Goal: Task Accomplishment & Management: Manage account settings

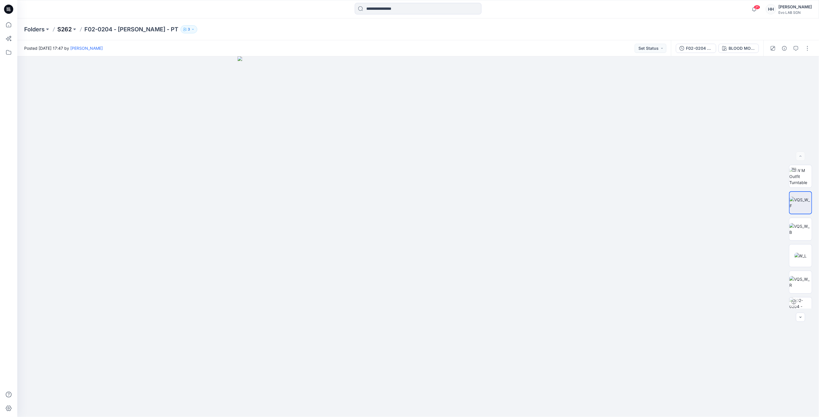
click at [67, 28] on p "S262" at bounding box center [64, 29] width 14 height 8
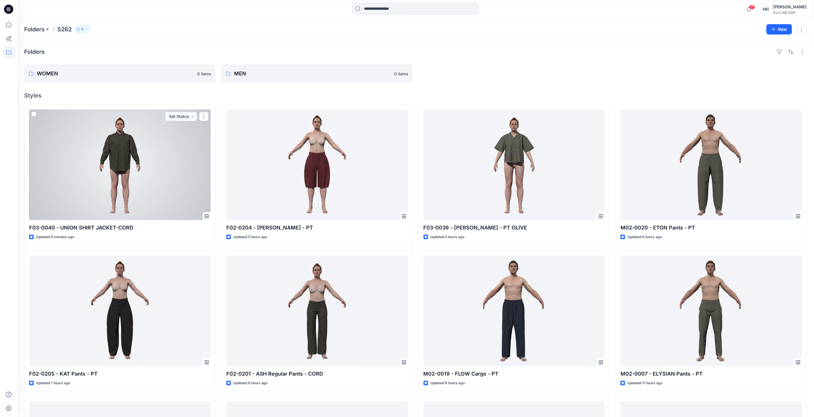
click at [142, 133] on div at bounding box center [120, 165] width 182 height 111
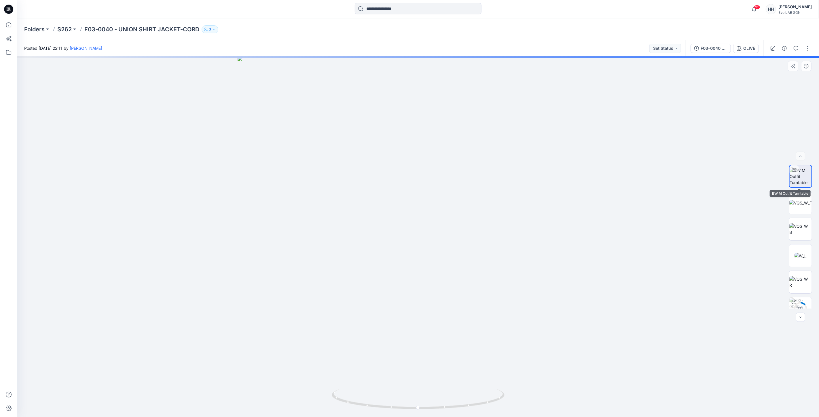
click at [797, 174] on img at bounding box center [800, 177] width 22 height 18
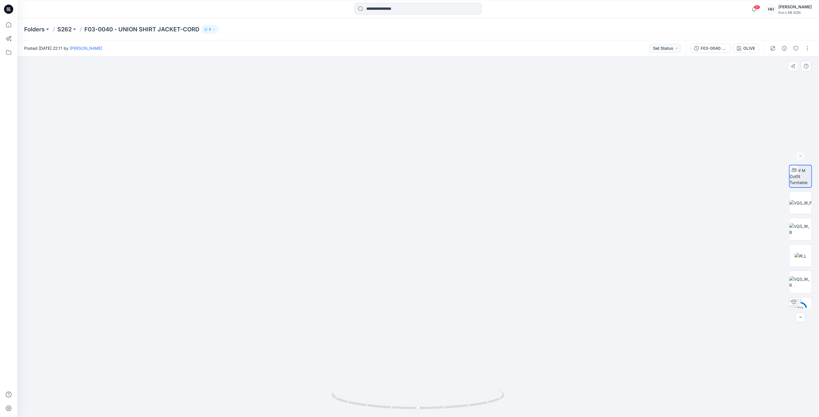
drag, startPoint x: 607, startPoint y: 192, endPoint x: 606, endPoint y: 222, distance: 29.4
drag, startPoint x: 427, startPoint y: 410, endPoint x: 616, endPoint y: 380, distance: 190.8
click at [616, 380] on div at bounding box center [417, 236] width 801 height 361
click at [65, 27] on p "S262" at bounding box center [64, 29] width 14 height 8
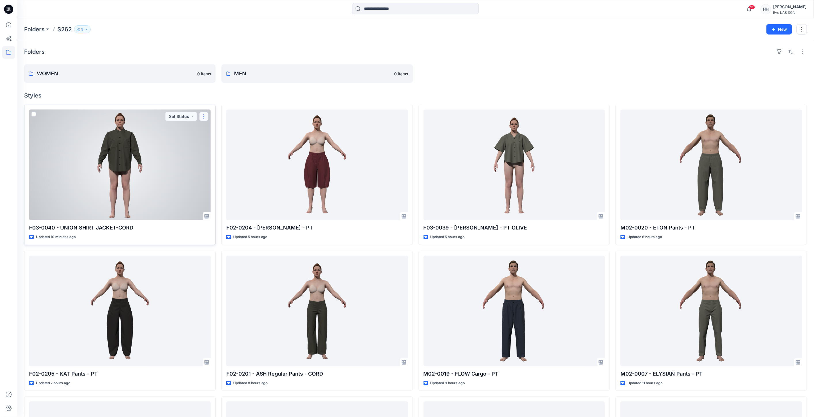
click at [205, 115] on button "button" at bounding box center [203, 116] width 9 height 9
click at [228, 128] on button "Edit" at bounding box center [231, 130] width 62 height 11
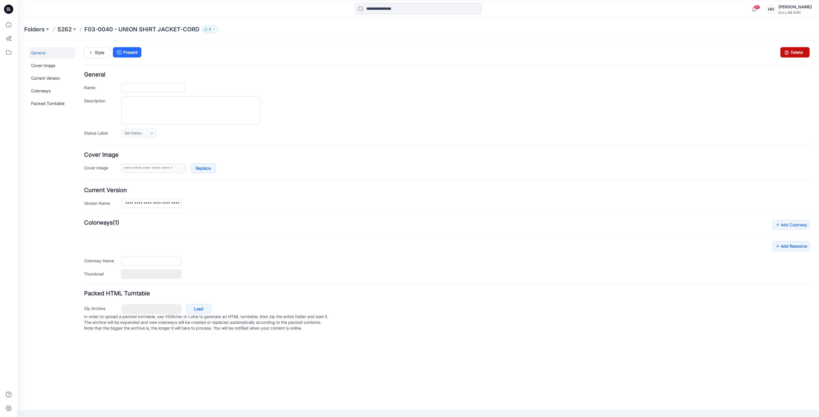
click at [796, 57] on link "Delete" at bounding box center [794, 52] width 29 height 10
type input "**********"
type input "*****"
type input "*******"
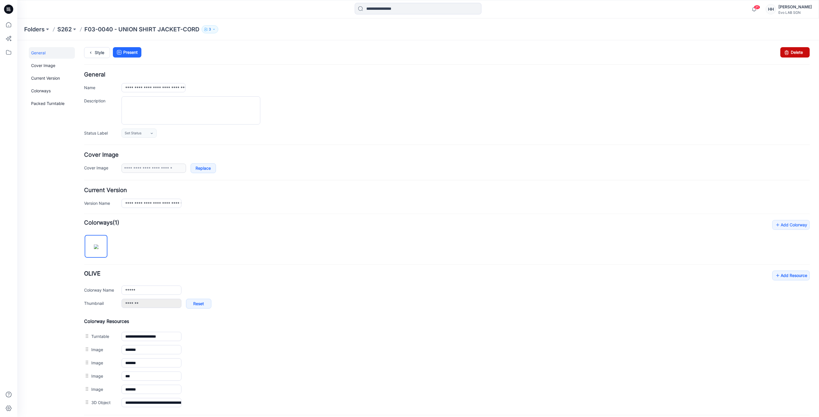
click at [794, 53] on link "Delete" at bounding box center [794, 52] width 29 height 10
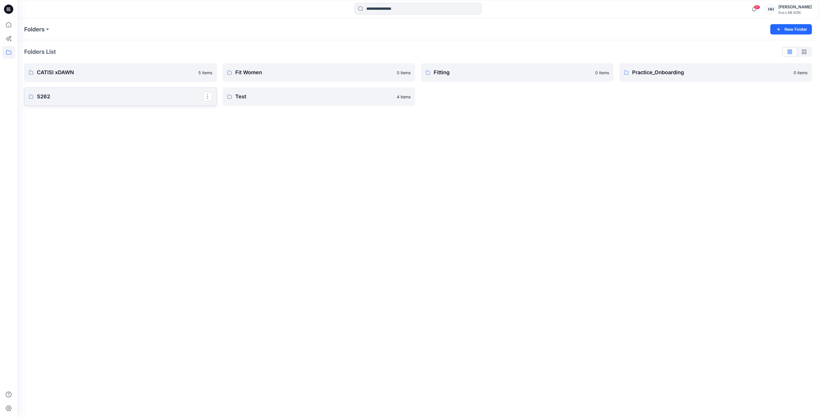
click at [100, 97] on p "S262" at bounding box center [120, 97] width 166 height 8
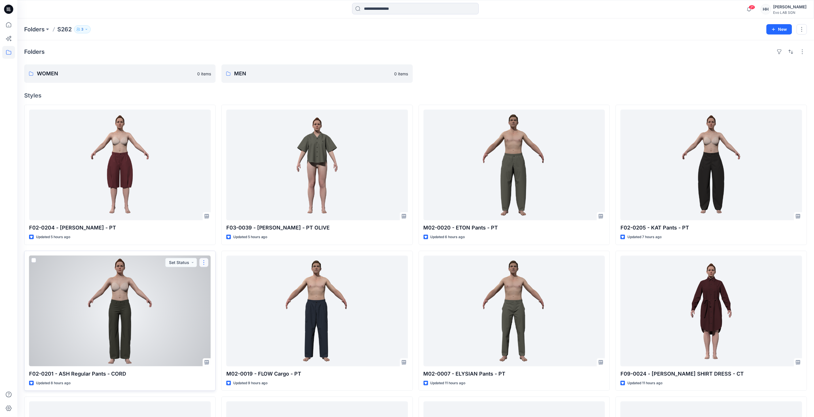
click at [201, 261] on button "button" at bounding box center [203, 262] width 9 height 9
click at [224, 277] on button "Edit" at bounding box center [231, 276] width 62 height 11
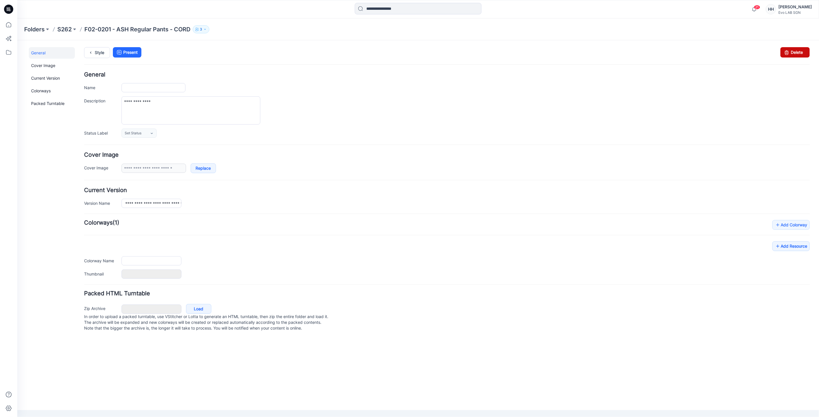
click at [798, 56] on link "Delete" at bounding box center [794, 52] width 29 height 10
type input "**********"
type input "*******"
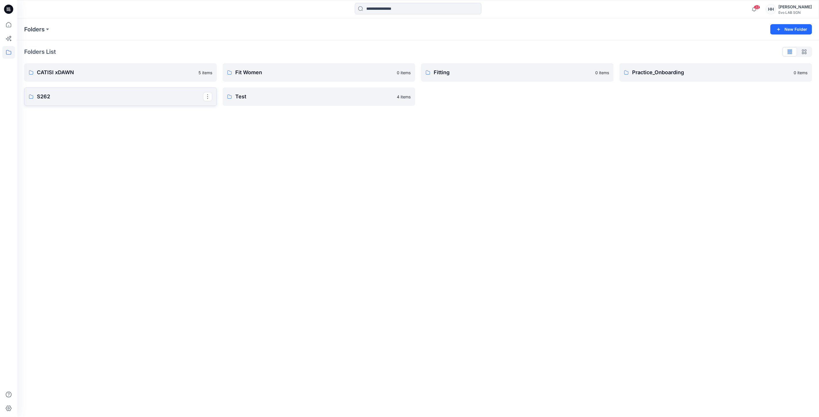
click at [96, 90] on link "S262" at bounding box center [120, 97] width 193 height 18
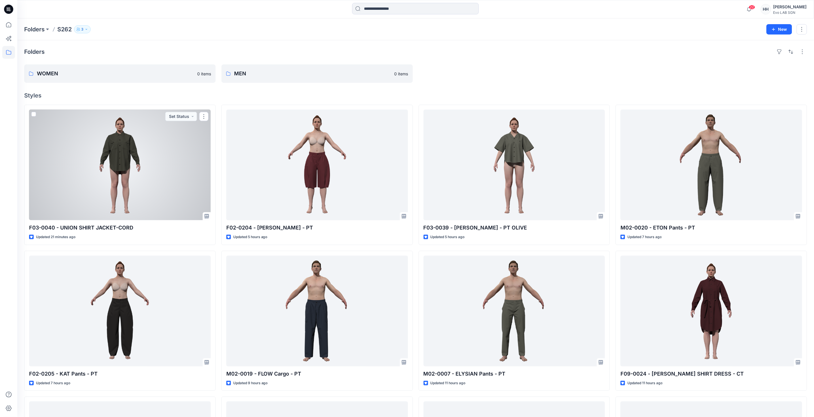
click at [158, 157] on div at bounding box center [120, 165] width 182 height 111
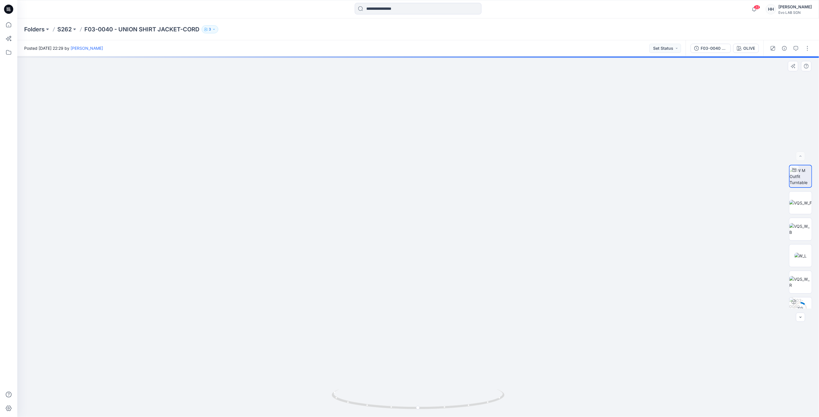
drag, startPoint x: 598, startPoint y: 109, endPoint x: 580, endPoint y: 230, distance: 123.1
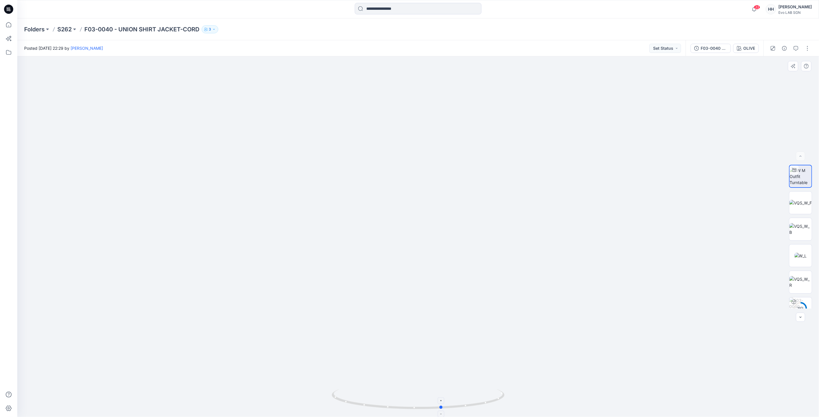
drag, startPoint x: 458, startPoint y: 408, endPoint x: 346, endPoint y: 389, distance: 113.7
click at [305, 410] on div at bounding box center [417, 236] width 801 height 361
drag, startPoint x: 653, startPoint y: 171, endPoint x: 395, endPoint y: 119, distance: 263.8
click at [653, 171] on img at bounding box center [418, 225] width 658 height 385
click at [62, 29] on p "S262" at bounding box center [64, 29] width 14 height 8
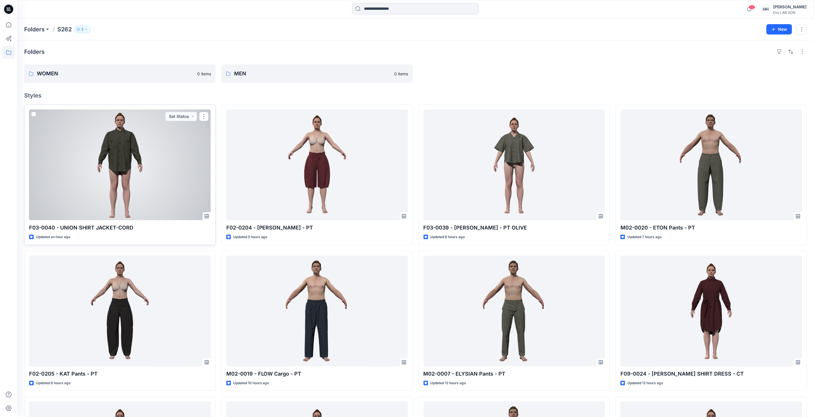
click at [151, 156] on div at bounding box center [120, 165] width 182 height 111
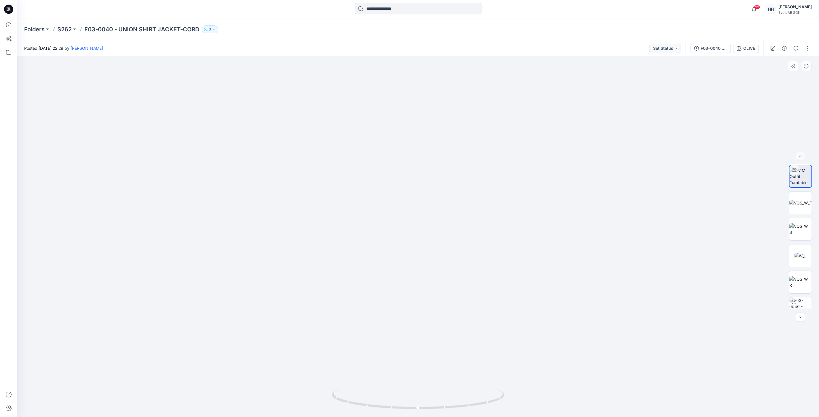
drag, startPoint x: 547, startPoint y: 179, endPoint x: 538, endPoint y: 253, distance: 73.9
drag, startPoint x: 537, startPoint y: 271, endPoint x: 523, endPoint y: 88, distance: 184.1
drag, startPoint x: 462, startPoint y: 406, endPoint x: 491, endPoint y: 390, distance: 33.0
click at [491, 390] on icon at bounding box center [419, 400] width 174 height 22
drag, startPoint x: 635, startPoint y: 206, endPoint x: 660, endPoint y: 179, distance: 36.6
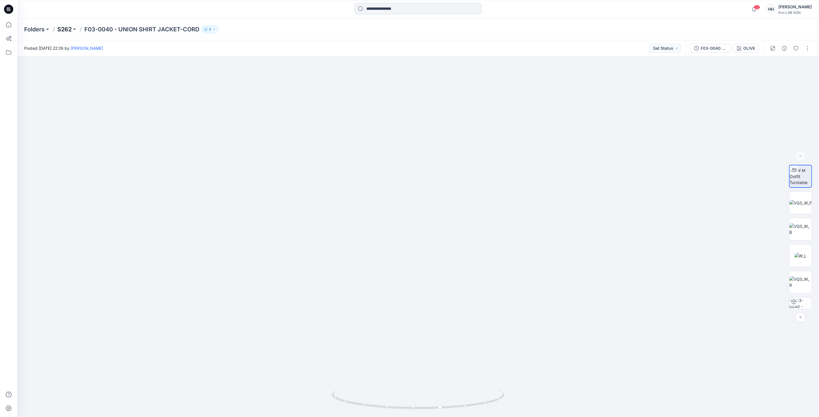
click at [66, 30] on p "S262" at bounding box center [64, 29] width 14 height 8
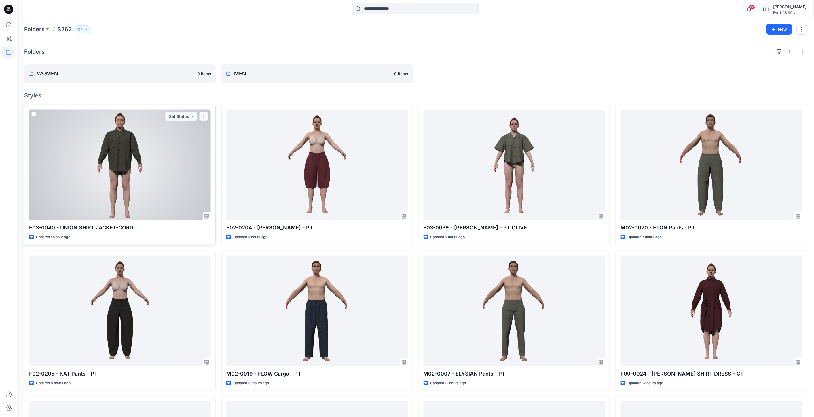
click at [205, 115] on button "button" at bounding box center [203, 116] width 9 height 9
click at [221, 127] on button "Edit" at bounding box center [231, 130] width 62 height 11
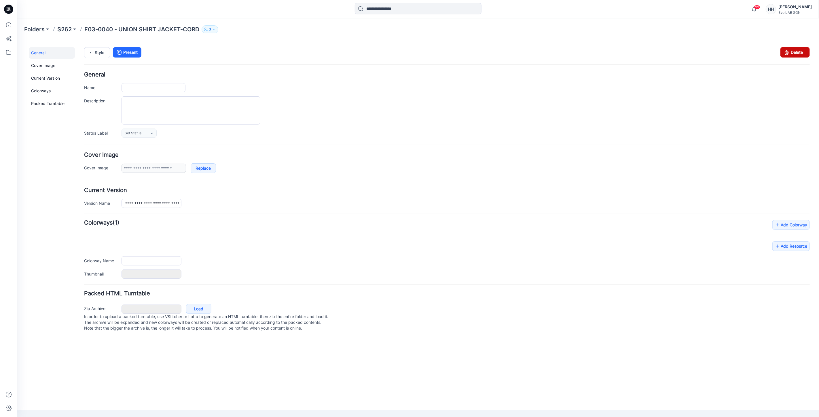
type input "**********"
type input "*****"
type input "*******"
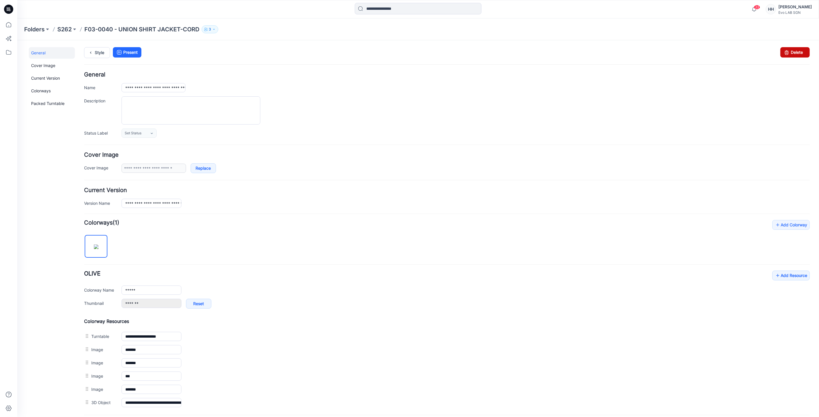
click at [796, 54] on link "Delete" at bounding box center [794, 52] width 29 height 10
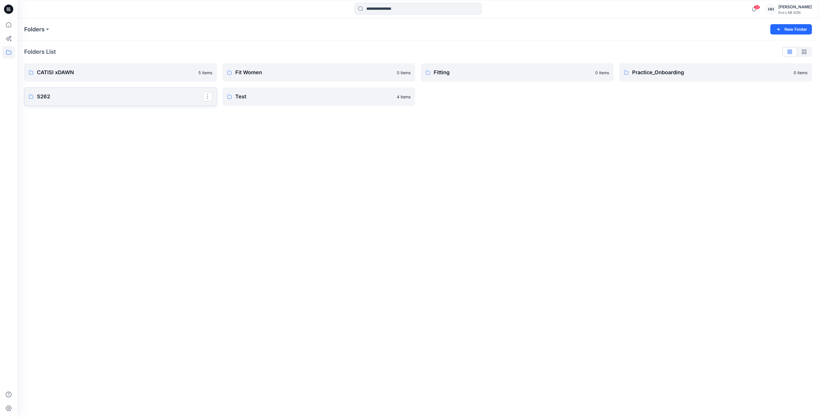
click at [108, 93] on p "S262" at bounding box center [120, 97] width 166 height 8
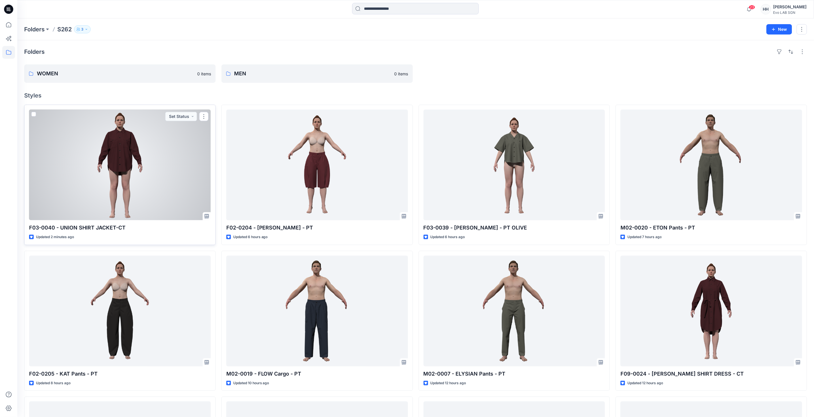
click at [168, 175] on div at bounding box center [120, 165] width 182 height 111
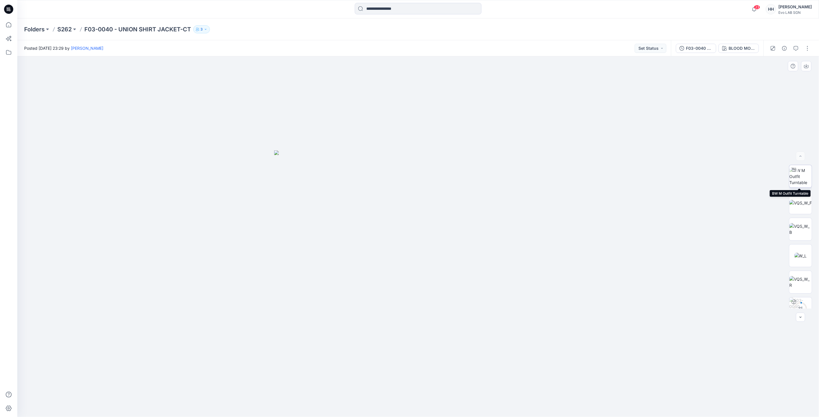
click at [797, 175] on img at bounding box center [800, 177] width 22 height 18
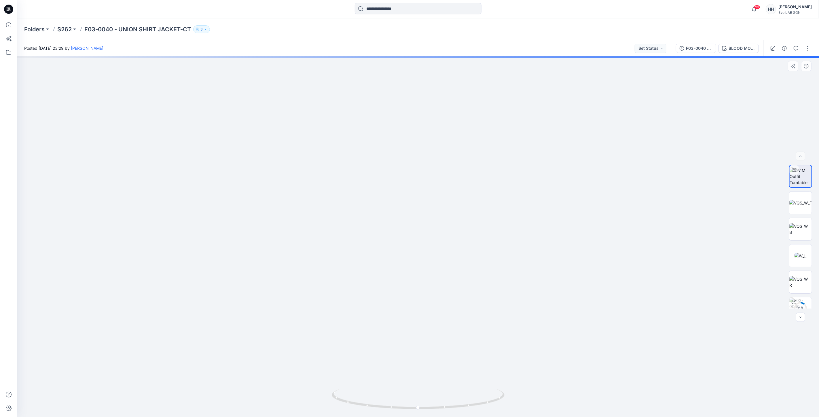
drag, startPoint x: 574, startPoint y: 153, endPoint x: 573, endPoint y: 188, distance: 35.1
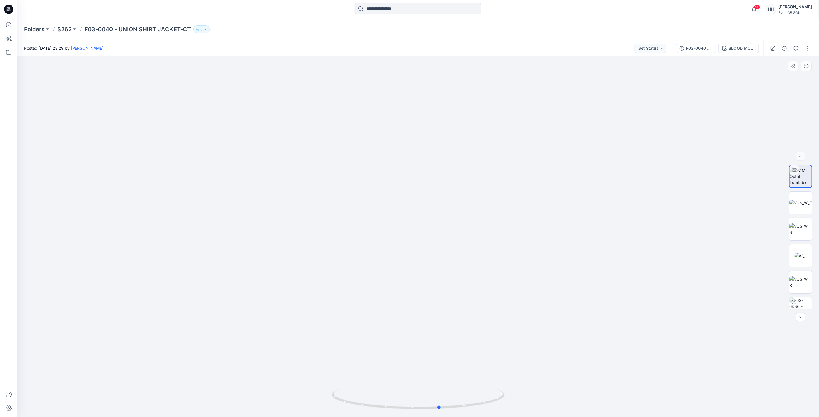
drag, startPoint x: 424, startPoint y: 407, endPoint x: 615, endPoint y: 392, distance: 191.7
click at [615, 392] on div at bounding box center [417, 236] width 801 height 361
click at [746, 48] on div "BLOOD MOON RED" at bounding box center [741, 48] width 26 height 6
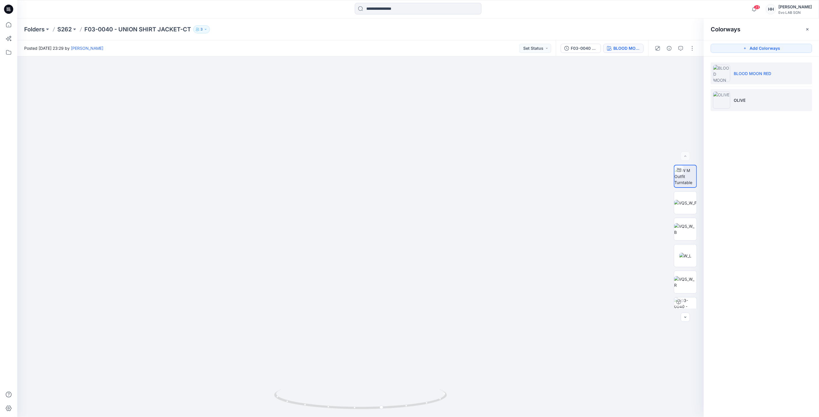
click at [750, 104] on li "OLIVE" at bounding box center [760, 100] width 101 height 22
drag, startPoint x: 499, startPoint y: 168, endPoint x: 491, endPoint y: 267, distance: 99.9
drag, startPoint x: 510, startPoint y: 200, endPoint x: 503, endPoint y: 169, distance: 32.4
click at [70, 30] on p "S262" at bounding box center [64, 29] width 14 height 8
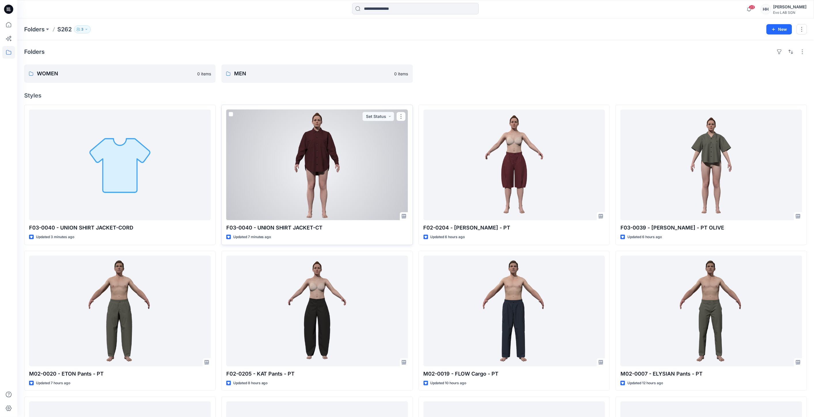
click at [343, 159] on div at bounding box center [317, 165] width 182 height 111
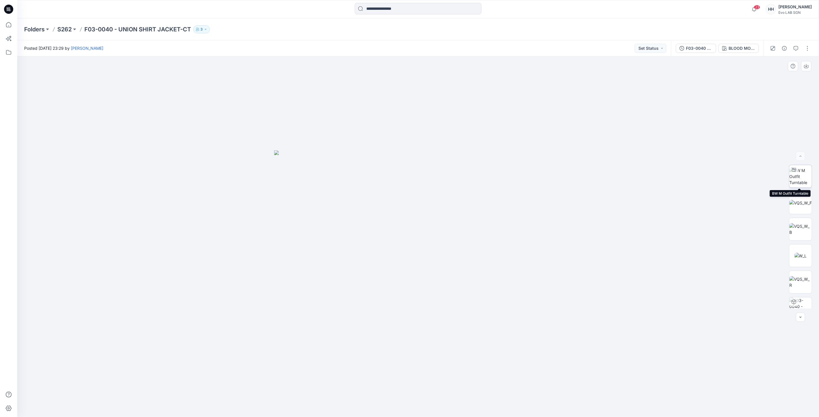
click at [802, 179] on img at bounding box center [800, 177] width 22 height 18
drag, startPoint x: 592, startPoint y: 130, endPoint x: 573, endPoint y: 281, distance: 152.6
drag, startPoint x: 592, startPoint y: 288, endPoint x: 576, endPoint y: 179, distance: 110.2
drag, startPoint x: 582, startPoint y: 203, endPoint x: 568, endPoint y: 237, distance: 37.0
drag, startPoint x: 586, startPoint y: 243, endPoint x: 573, endPoint y: 212, distance: 33.9
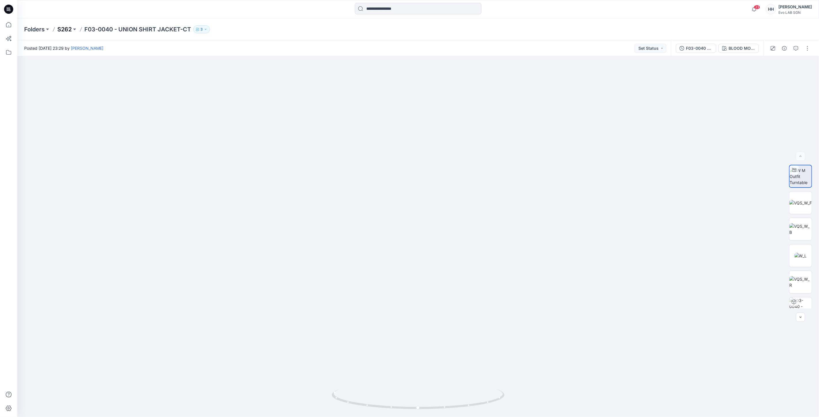
click at [68, 28] on p "S262" at bounding box center [64, 29] width 14 height 8
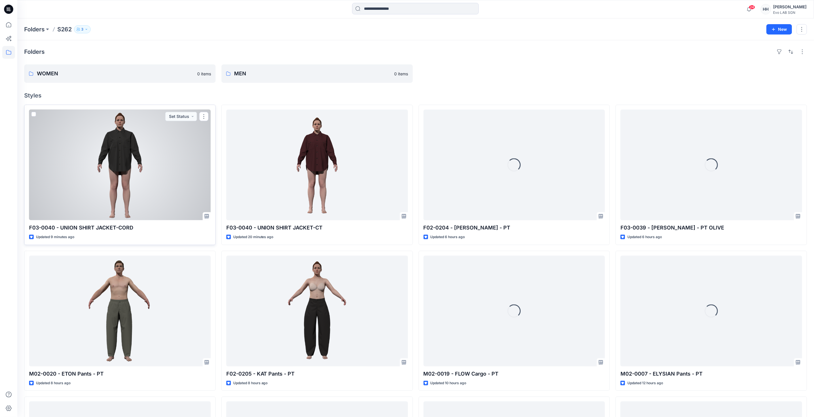
click at [159, 157] on div at bounding box center [120, 165] width 182 height 111
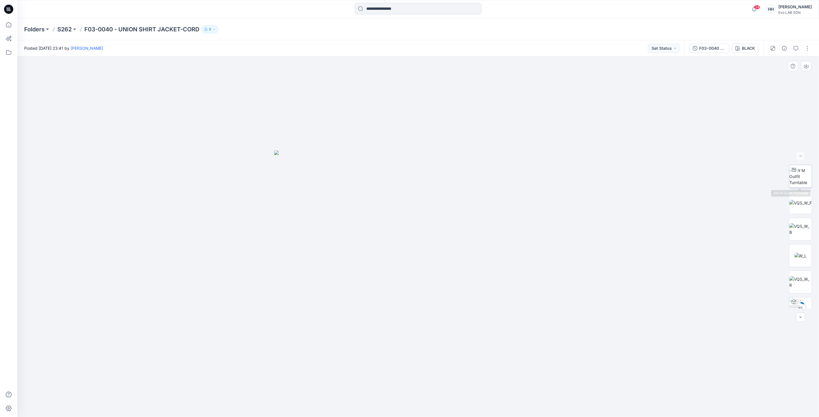
click at [800, 176] on img at bounding box center [800, 177] width 22 height 18
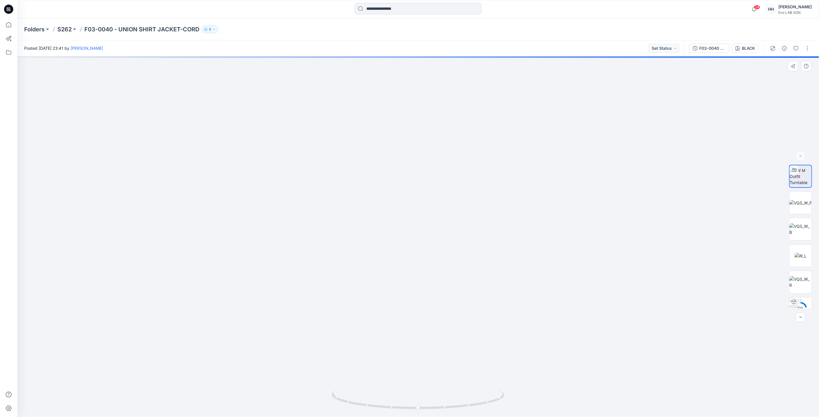
drag, startPoint x: 559, startPoint y: 171, endPoint x: 560, endPoint y: 186, distance: 15.0
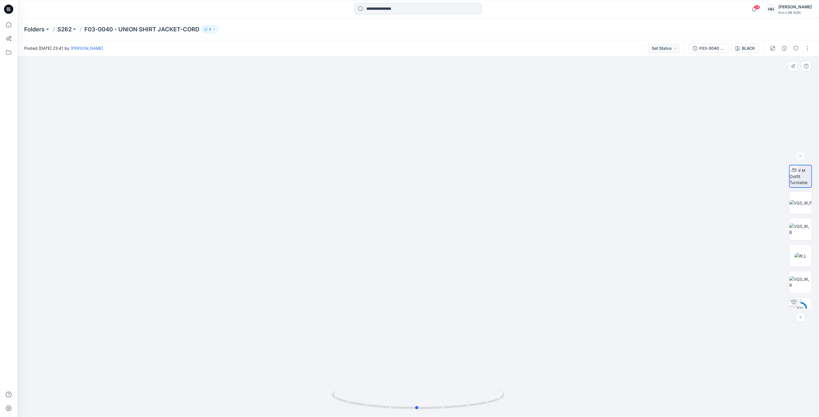
drag, startPoint x: 419, startPoint y: 407, endPoint x: 591, endPoint y: 398, distance: 171.8
click at [591, 398] on div at bounding box center [417, 236] width 801 height 361
drag, startPoint x: 636, startPoint y: 231, endPoint x: 642, endPoint y: 248, distance: 17.9
click at [636, 231] on img at bounding box center [418, 180] width 701 height 474
click at [64, 30] on p "S262" at bounding box center [64, 29] width 14 height 8
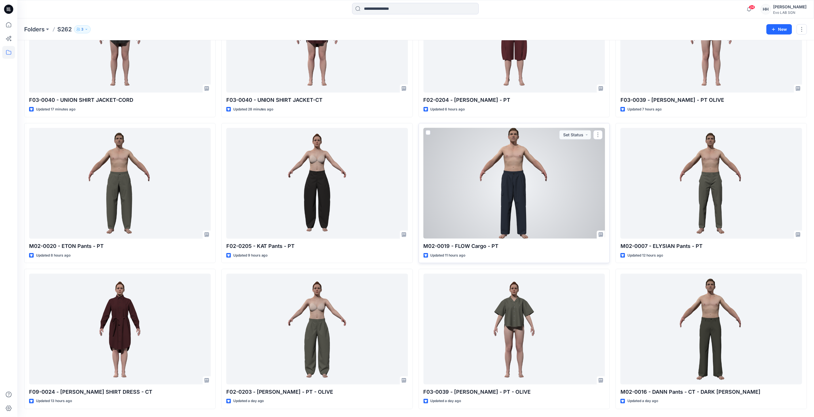
scroll to position [148, 0]
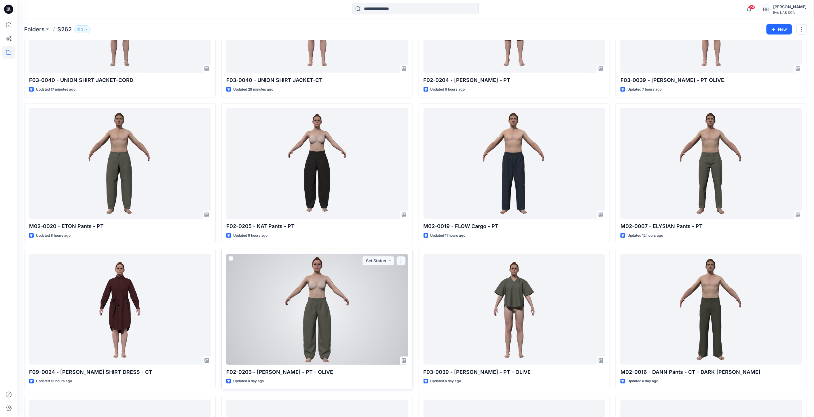
click at [400, 263] on button "button" at bounding box center [400, 260] width 9 height 9
